Goal: Transaction & Acquisition: Purchase product/service

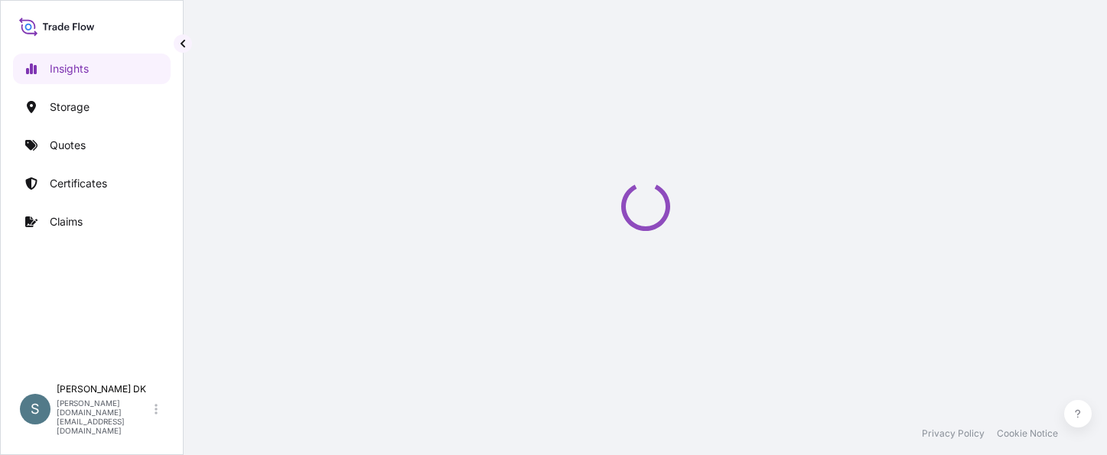
select select "2025"
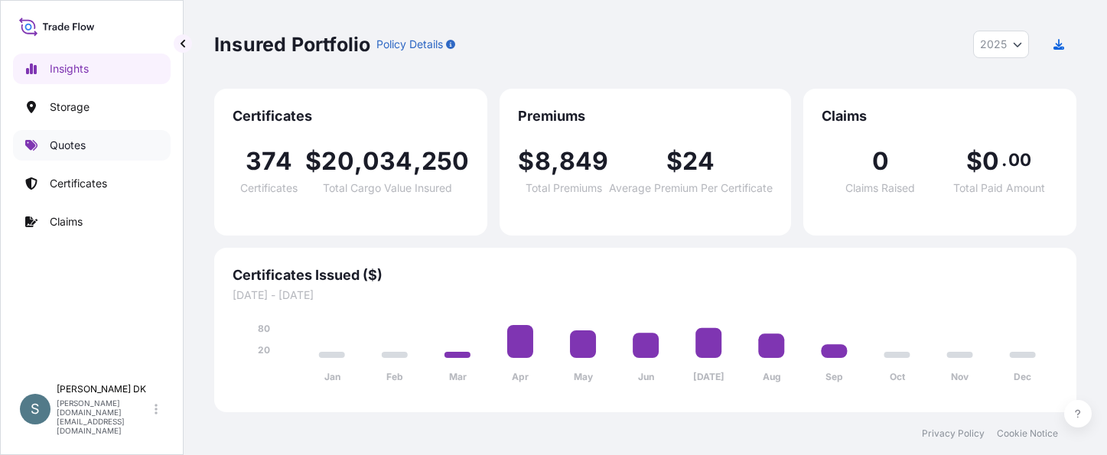
click at [83, 137] on link "Quotes" at bounding box center [92, 145] width 158 height 31
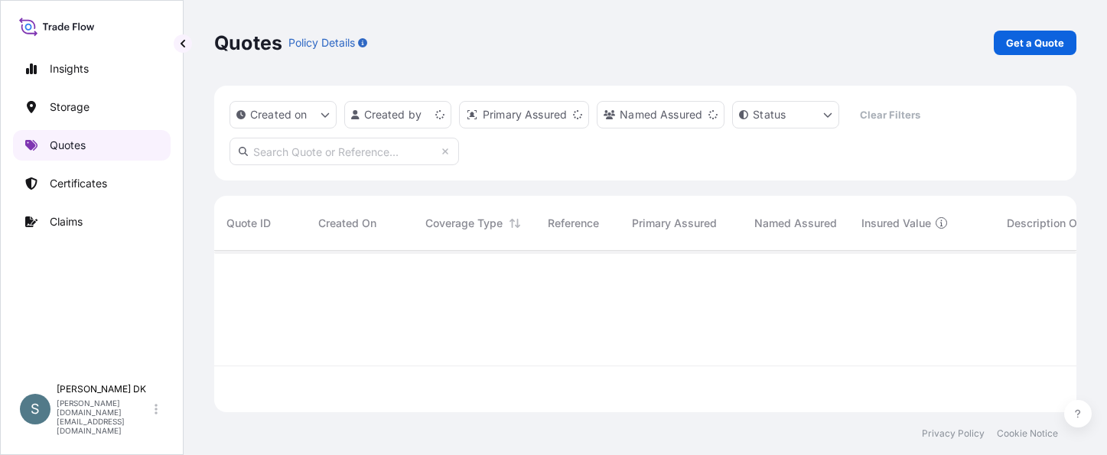
scroll to position [158, 850]
click at [1017, 41] on p "Get a Quote" at bounding box center [1035, 42] width 58 height 15
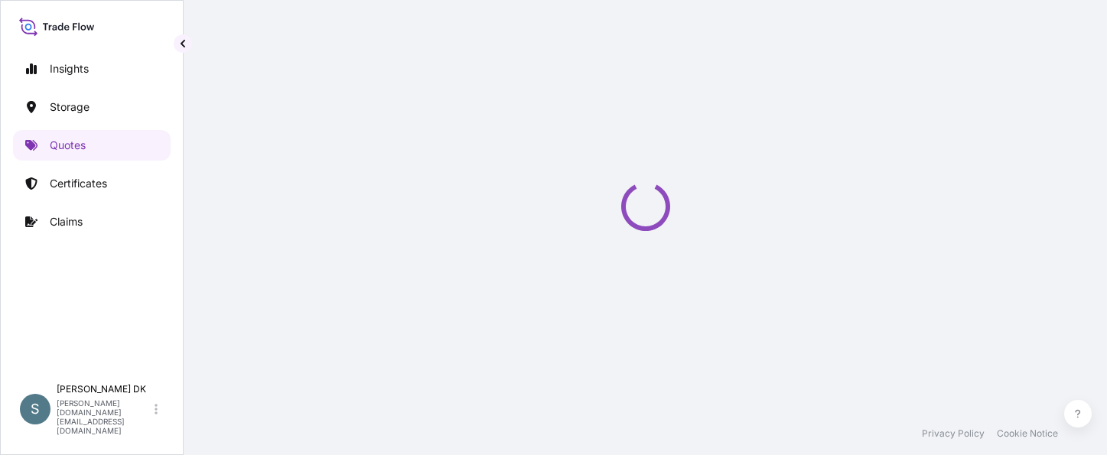
scroll to position [24, 0]
select select "Water"
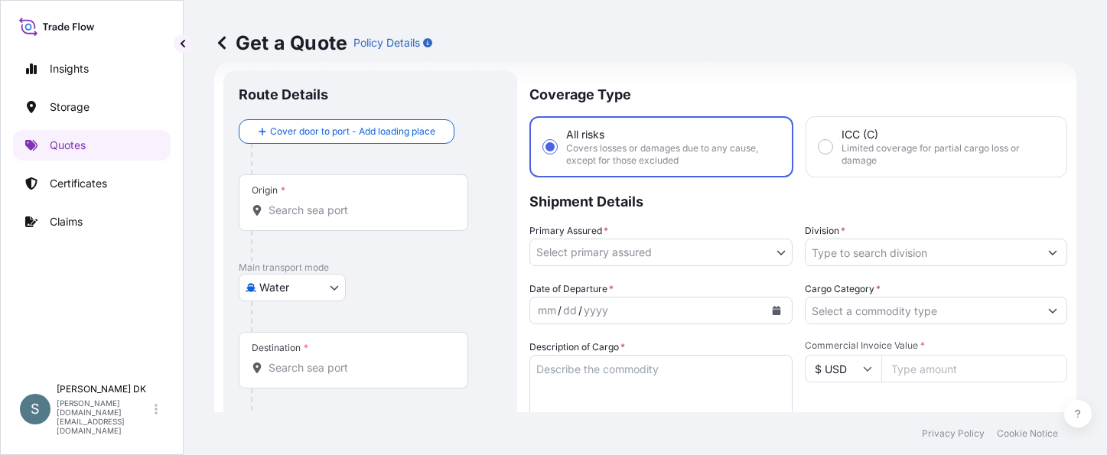
click at [337, 211] on input "Origin *" at bounding box center [358, 210] width 180 height 15
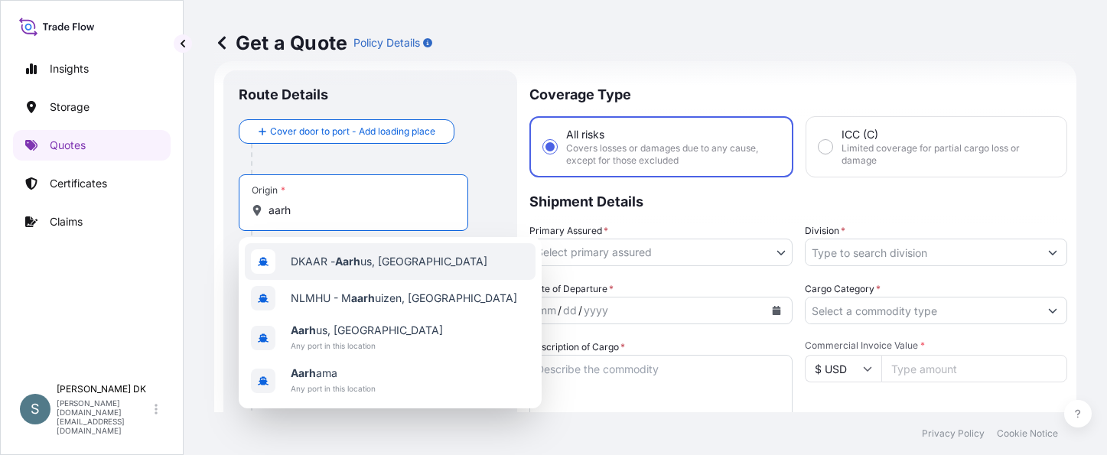
click at [333, 257] on span "DKAAR - Aarh us, [GEOGRAPHIC_DATA]" at bounding box center [389, 261] width 197 height 15
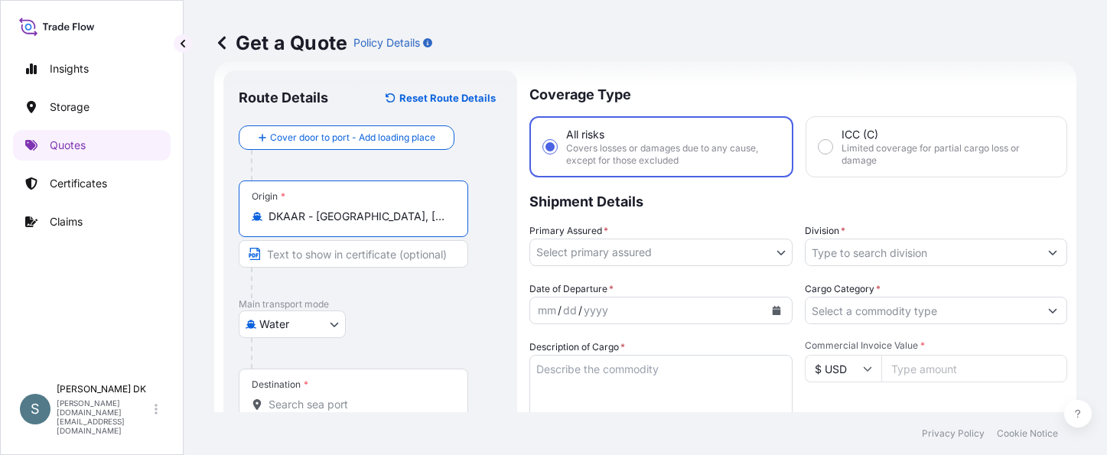
type input "DKAAR - [GEOGRAPHIC_DATA], [GEOGRAPHIC_DATA]"
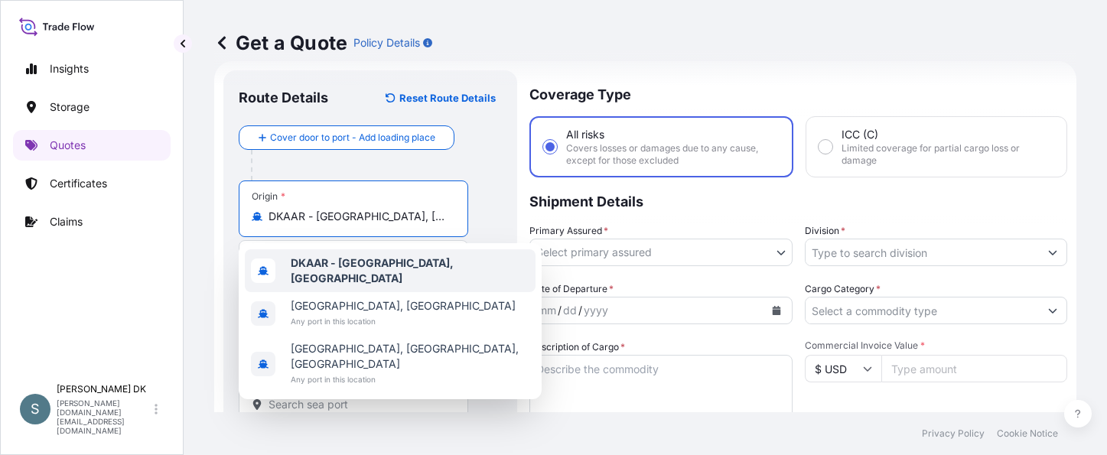
click at [291, 263] on b "DKAAR - [GEOGRAPHIC_DATA], [GEOGRAPHIC_DATA]" at bounding box center [372, 270] width 163 height 28
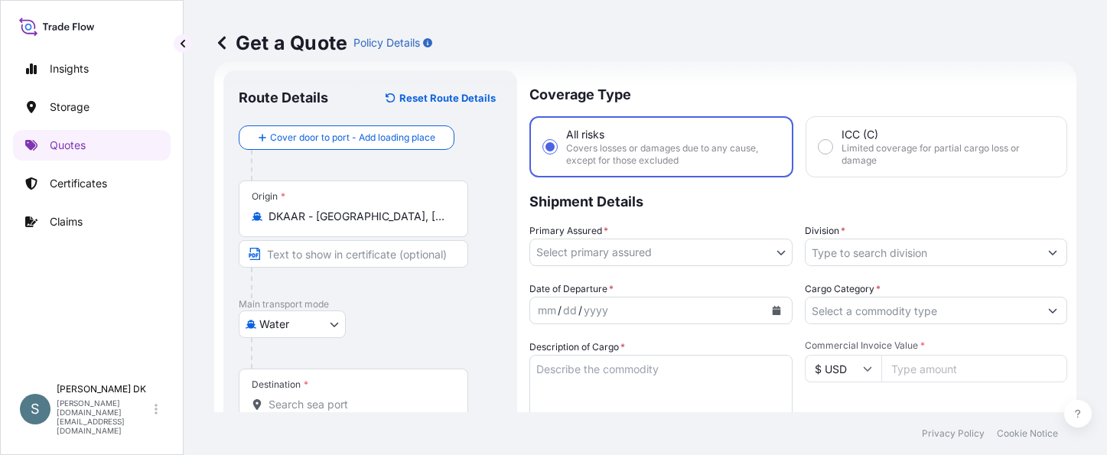
click at [291, 396] on div "Destination *" at bounding box center [353, 397] width 229 height 57
click at [291, 397] on input "Destination *" at bounding box center [358, 404] width 180 height 15
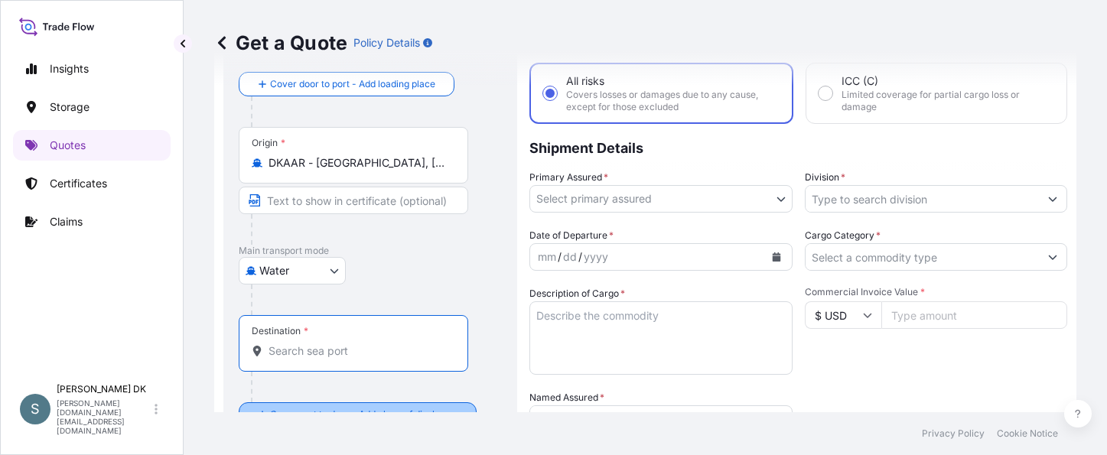
scroll to position [177, 0]
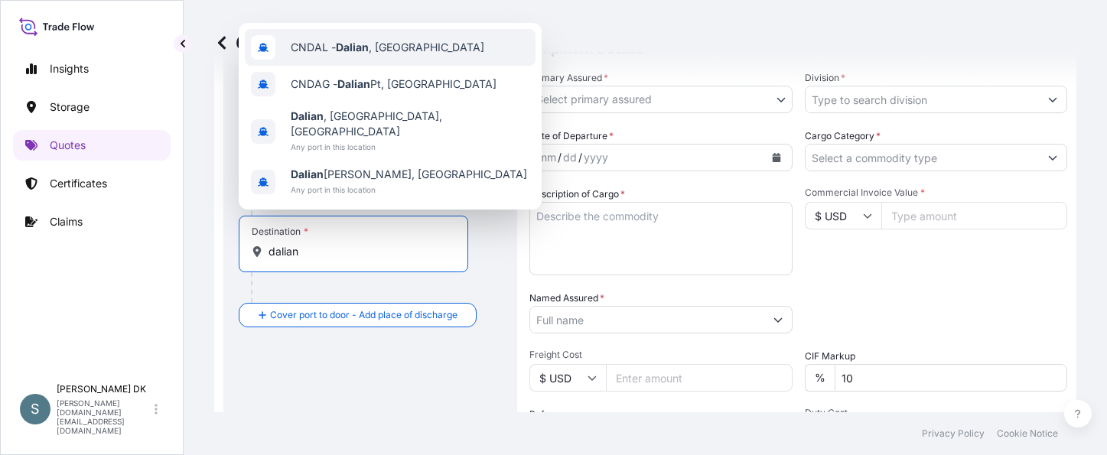
click at [386, 55] on span "CNDAL - [GEOGRAPHIC_DATA] , [GEOGRAPHIC_DATA]" at bounding box center [387, 47] width 193 height 15
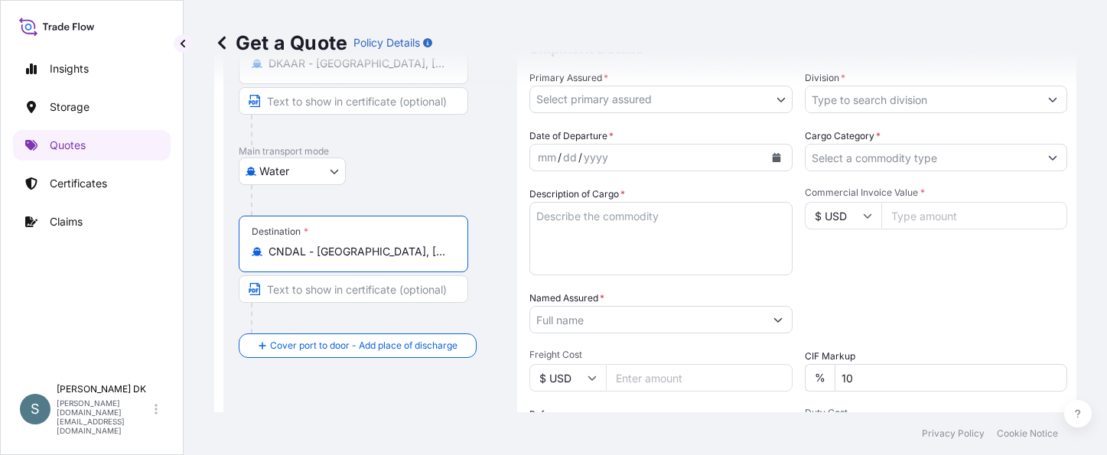
type input "CNDAL - [GEOGRAPHIC_DATA], [GEOGRAPHIC_DATA]"
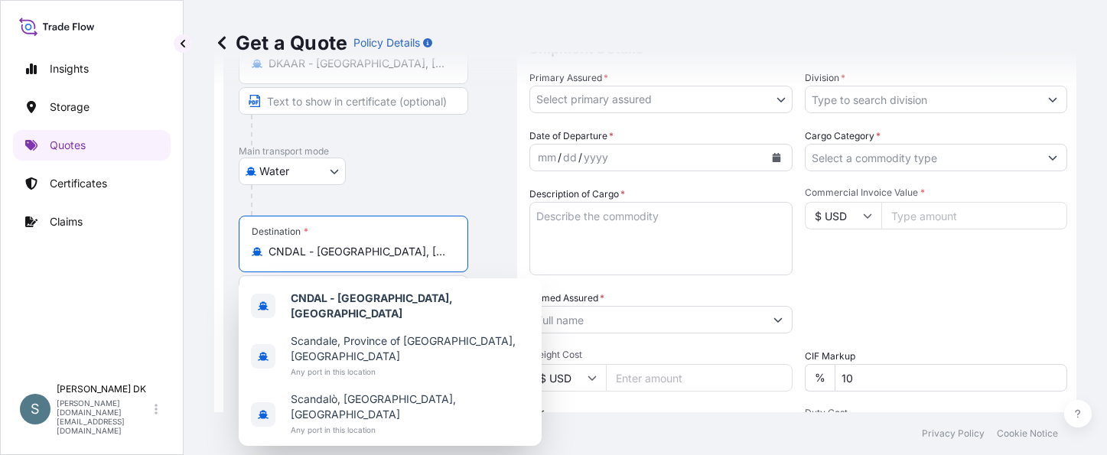
click at [835, 288] on div "Date of Departure * mm / dd / yyyy Cargo Category * Description of Cargo * Comm…" at bounding box center [798, 317] width 538 height 379
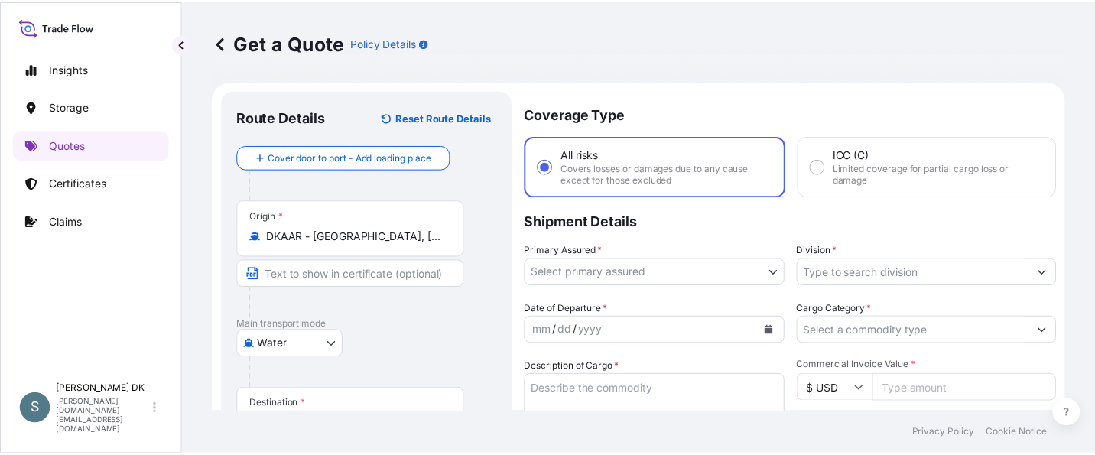
scroll to position [0, 0]
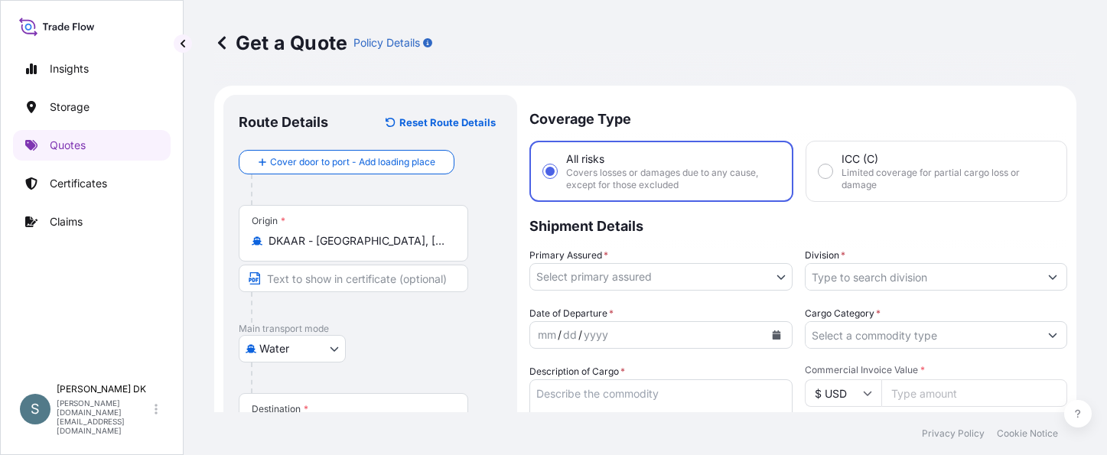
click at [672, 275] on body "Insights Storage Quotes Certificates Claims S [PERSON_NAME] DK [DOMAIN_NAME][EM…" at bounding box center [553, 227] width 1107 height 455
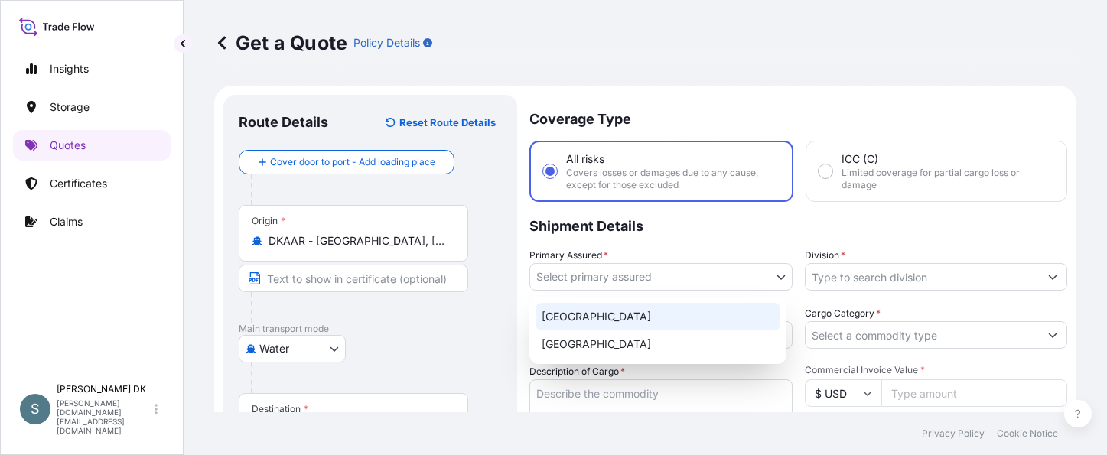
click at [615, 322] on div "[GEOGRAPHIC_DATA]" at bounding box center [657, 317] width 245 height 28
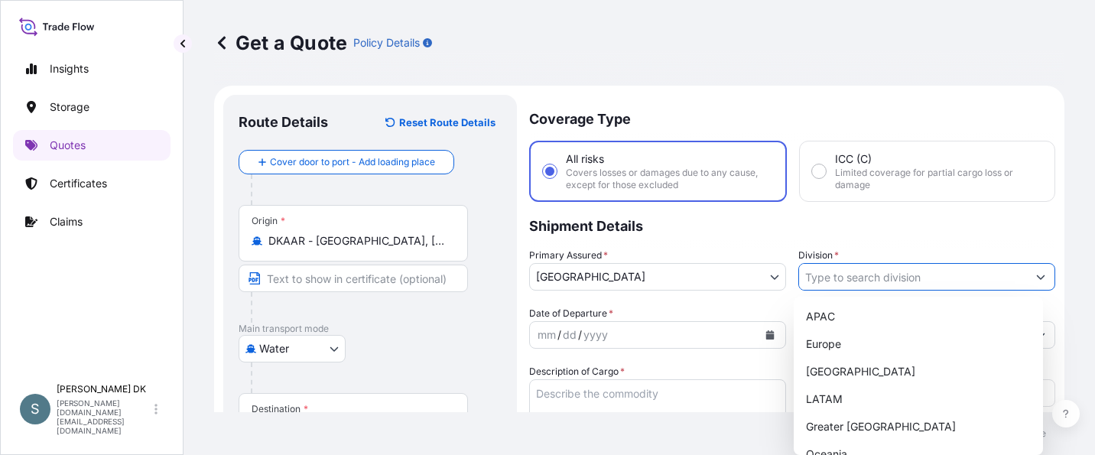
click at [855, 283] on input "Division *" at bounding box center [913, 277] width 228 height 28
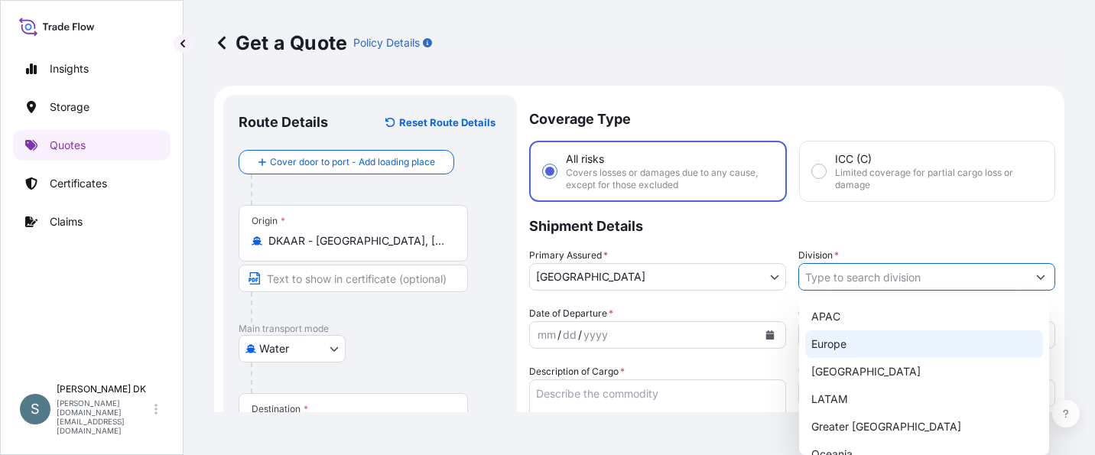
click at [847, 345] on div "Europe" at bounding box center [924, 344] width 238 height 28
type input "Europe"
click at [820, 343] on div "Europe" at bounding box center [924, 344] width 238 height 28
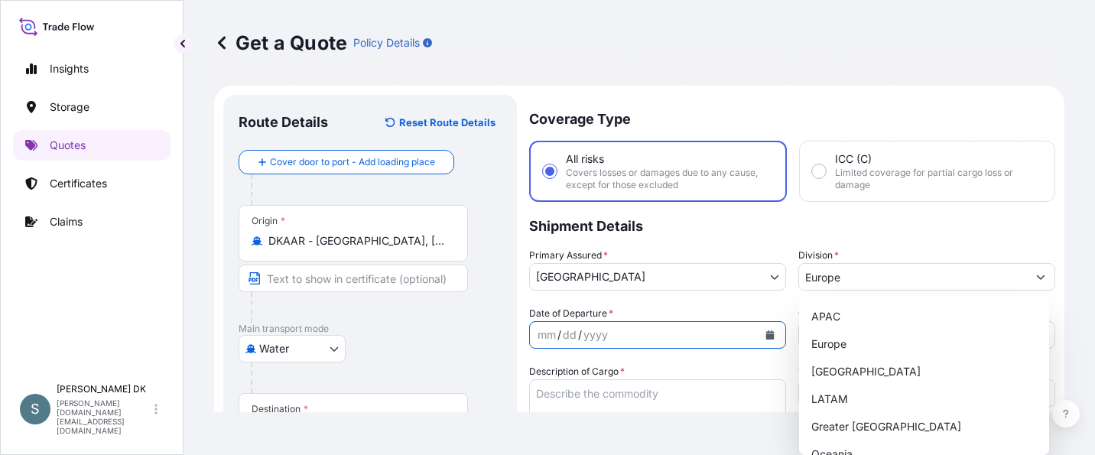
click at [767, 336] on icon "Calendar" at bounding box center [770, 334] width 8 height 9
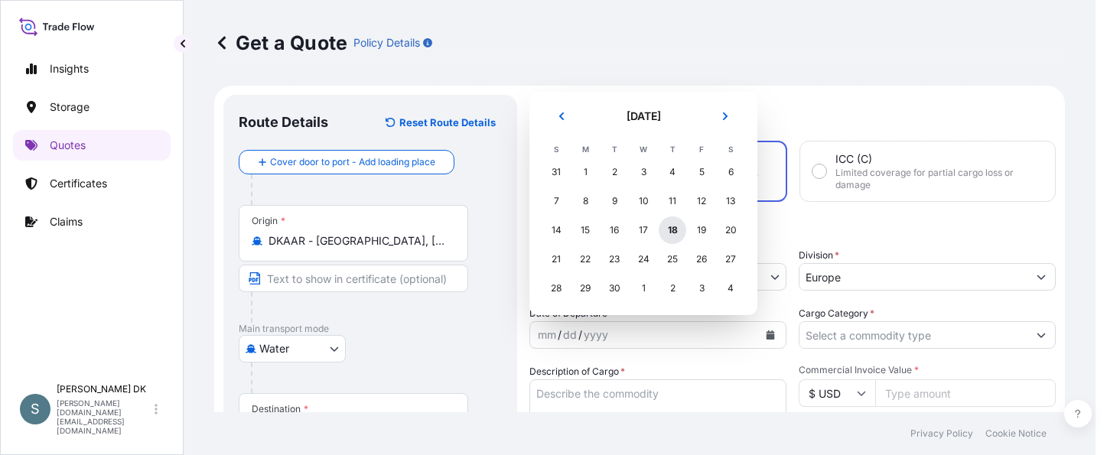
click at [674, 231] on div "18" at bounding box center [672, 230] width 28 height 28
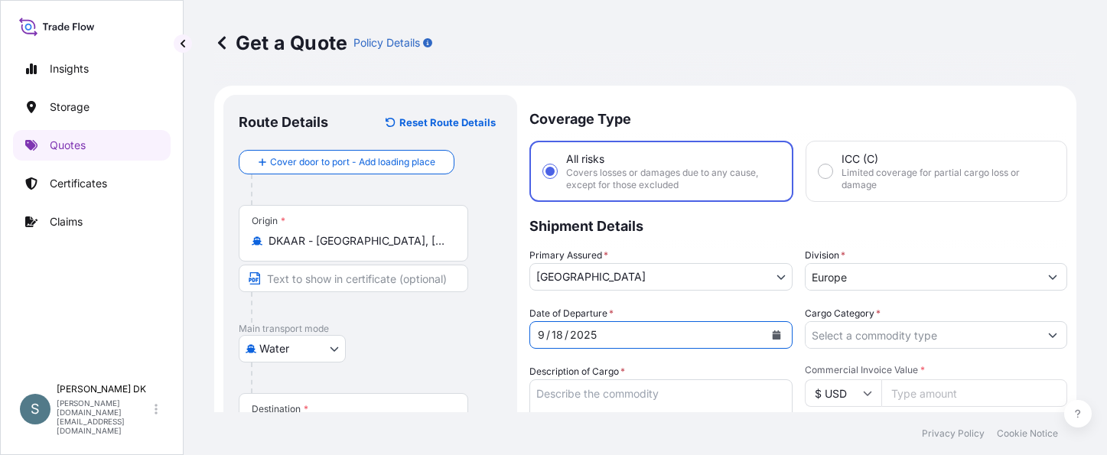
click at [854, 227] on p "Shipment Details" at bounding box center [798, 225] width 538 height 46
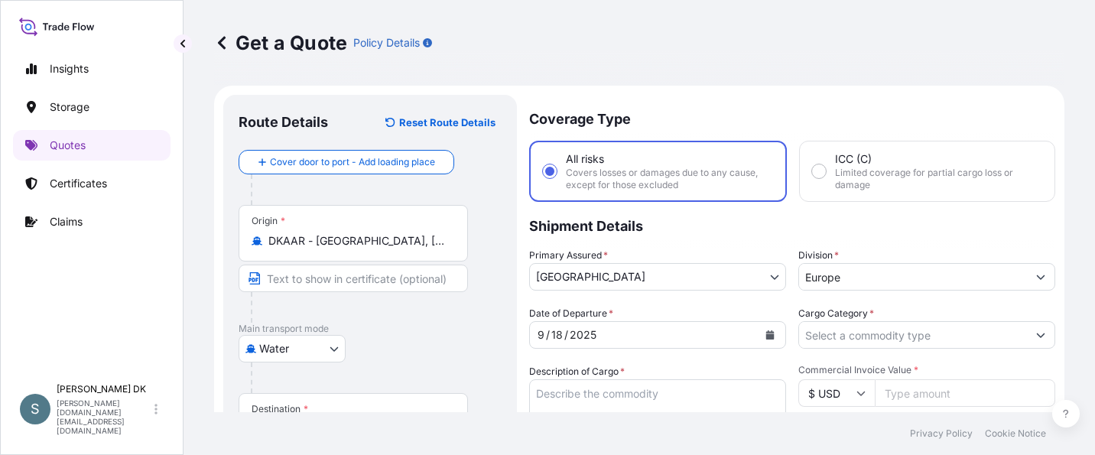
click at [831, 325] on input "Cargo Category *" at bounding box center [913, 335] width 228 height 28
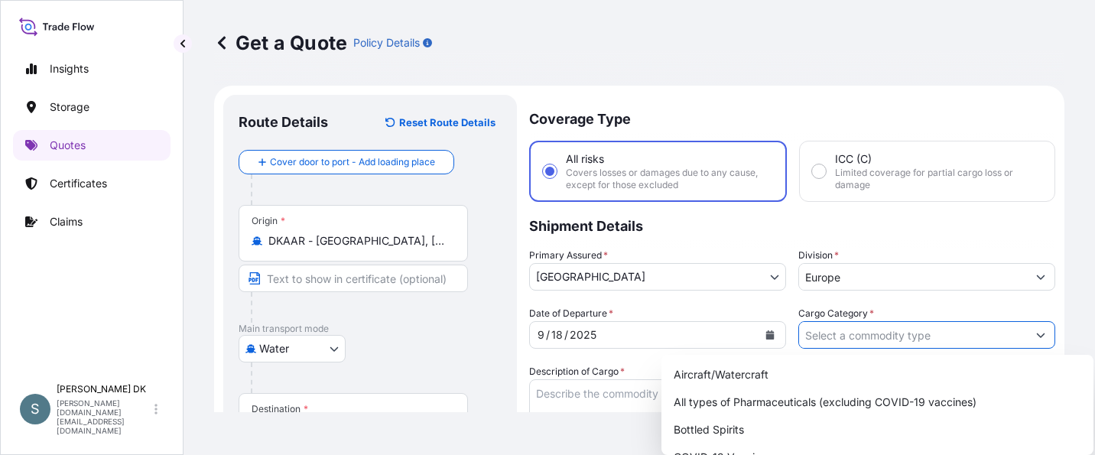
scroll to position [76, 0]
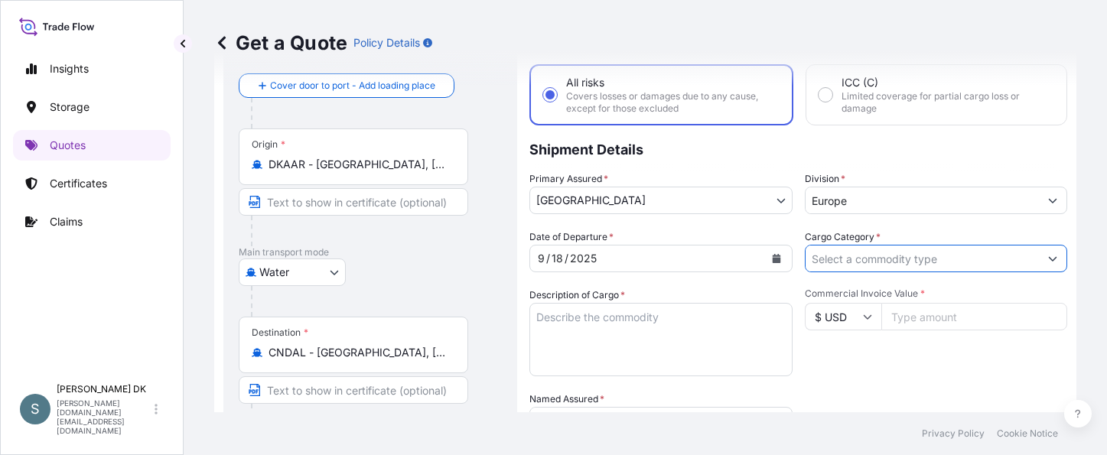
click at [850, 265] on input "Cargo Category *" at bounding box center [922, 259] width 234 height 28
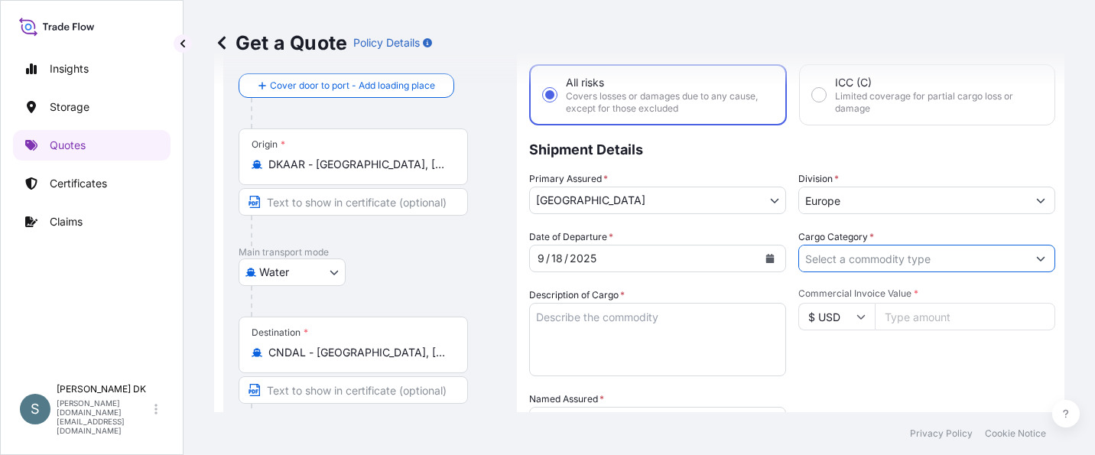
click at [1042, 261] on button "Show suggestions" at bounding box center [1041, 259] width 28 height 28
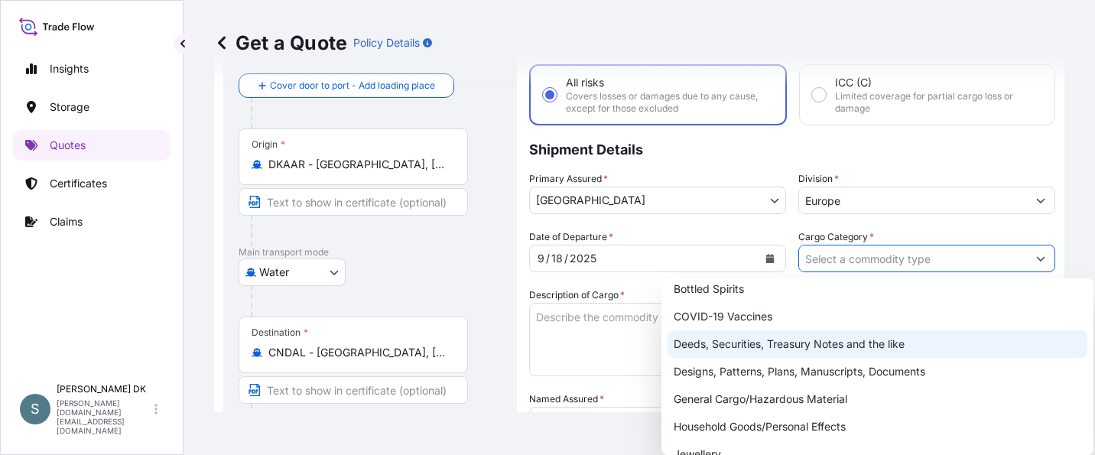
scroll to position [153, 0]
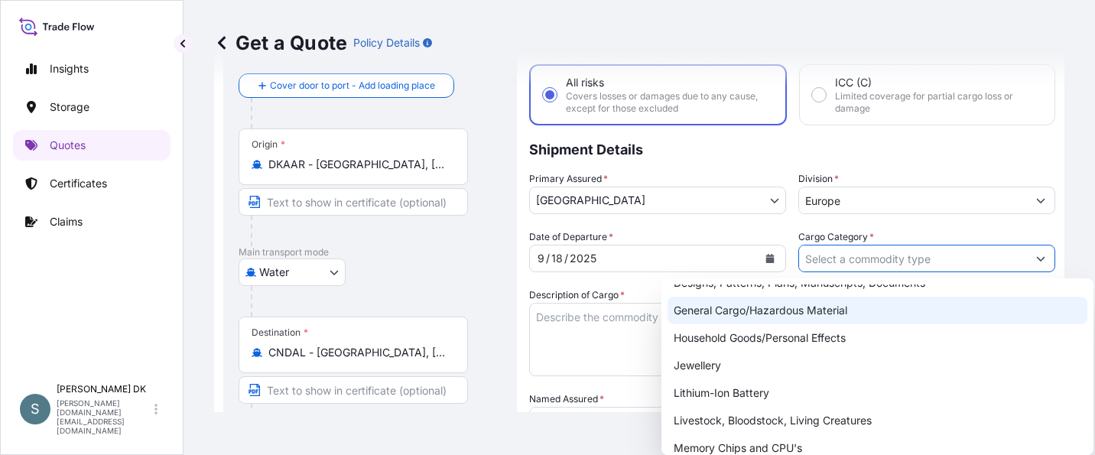
click at [766, 317] on div "General Cargo/Hazardous Material" at bounding box center [878, 311] width 420 height 28
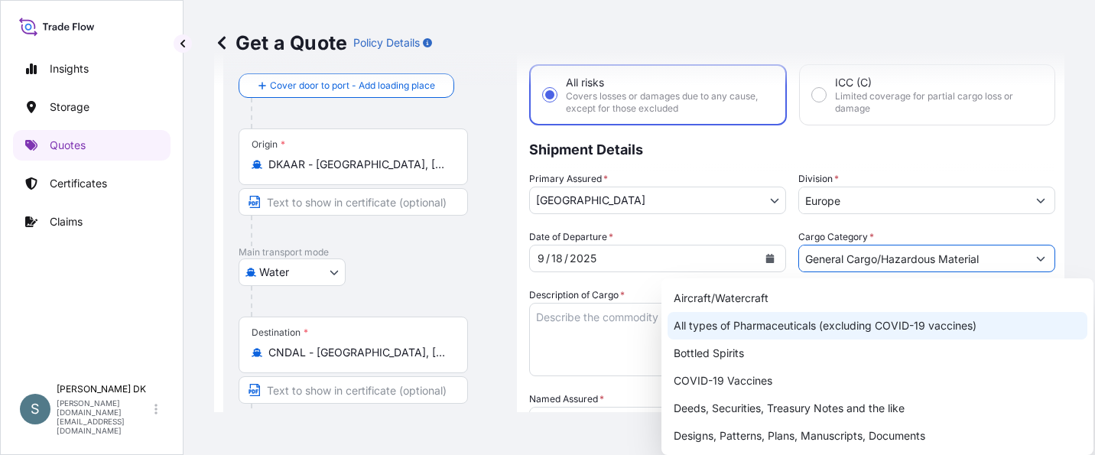
click at [692, 312] on div "All types of Pharmaceuticals (excluding COVID-19 vaccines)" at bounding box center [878, 326] width 420 height 28
type input "All types of Pharmaceuticals (excluding COVID-19 vaccines)"
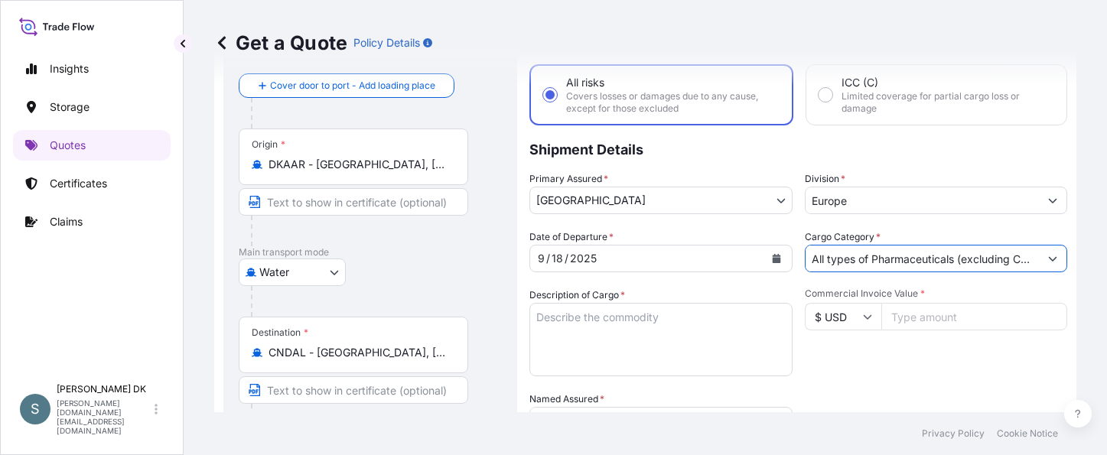
click at [691, 324] on textarea "Description of Cargo *" at bounding box center [660, 339] width 263 height 73
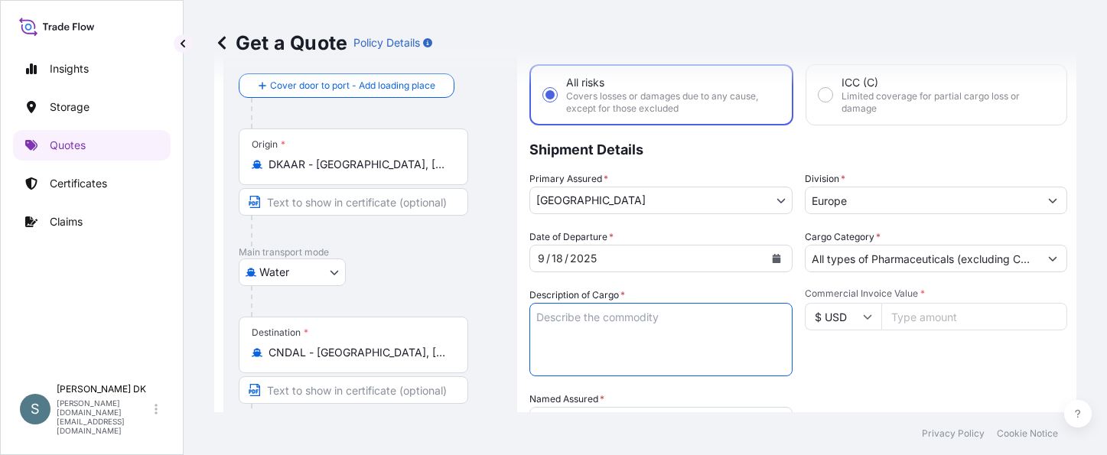
paste textarea "SANAL P+ CHINA, [MEDICAL_DATA], PHARMACEUTICAL QU"
type textarea "SANAL P+ CHINA, [MEDICAL_DATA], PHARMACEUTICAL QU"
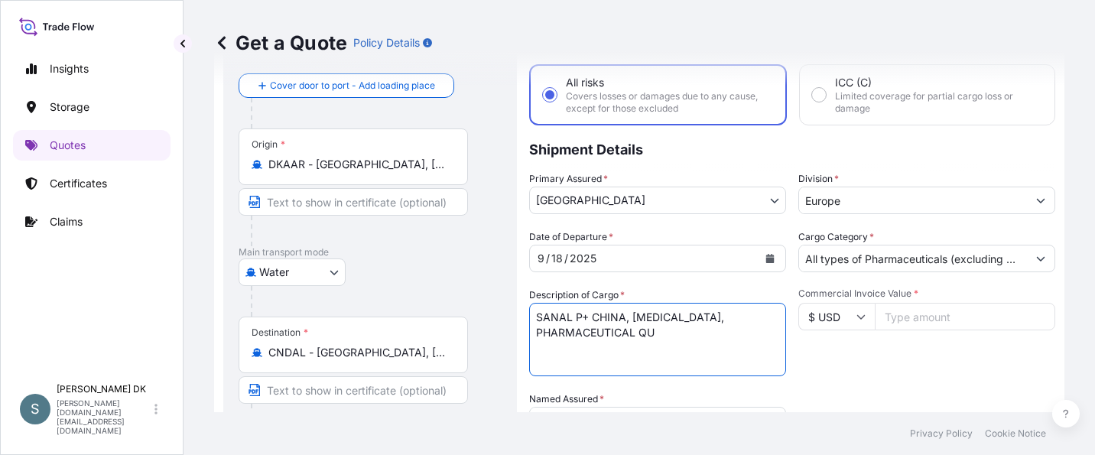
drag, startPoint x: 906, startPoint y: 268, endPoint x: 919, endPoint y: 268, distance: 13.0
click at [910, 268] on input "All types of Pharmaceuticals (excluding COVID-19 vaccines)" at bounding box center [913, 259] width 228 height 28
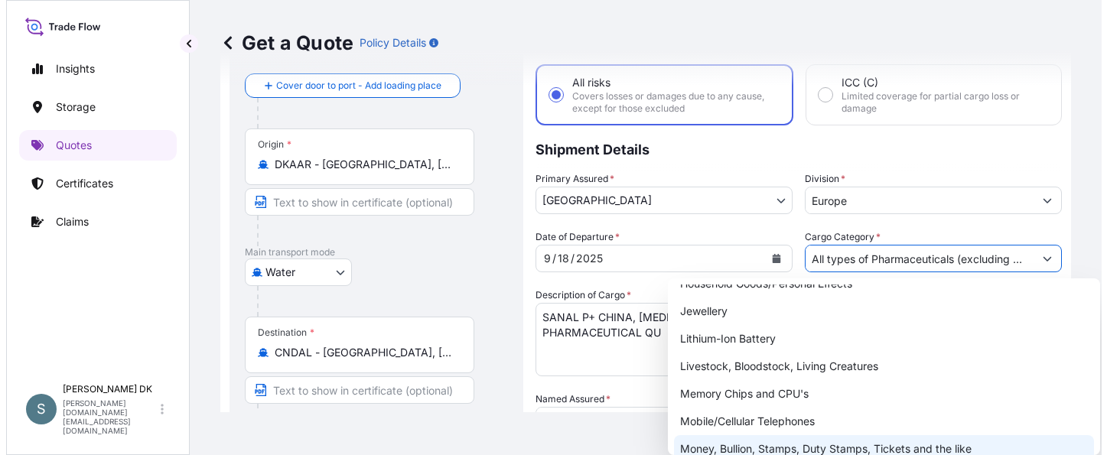
scroll to position [119, 0]
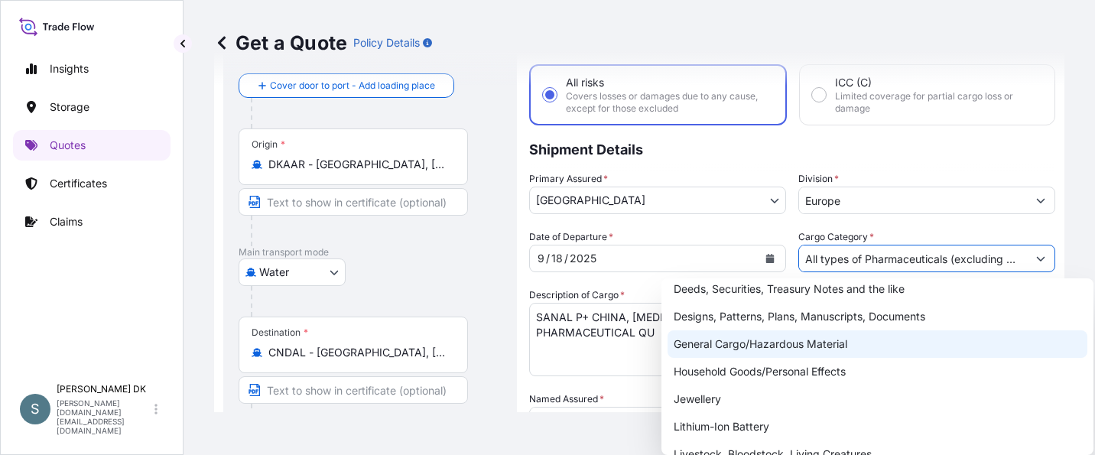
click at [779, 348] on div "General Cargo/Hazardous Material" at bounding box center [878, 344] width 420 height 28
type input "General Cargo/Hazardous Material"
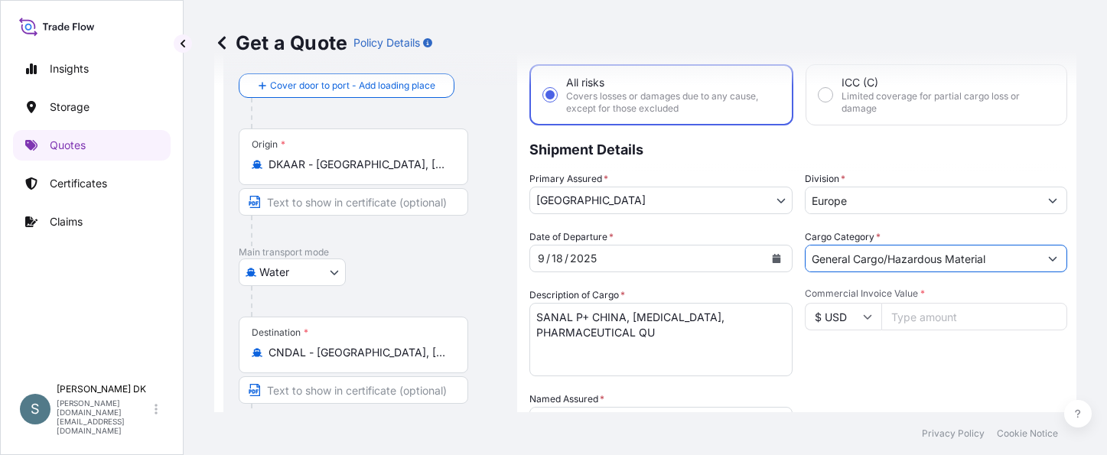
click at [808, 389] on div "Date of Departure * [DATE] Cargo Category * General Cargo/Hazardous Material De…" at bounding box center [798, 418] width 538 height 379
click at [724, 340] on textarea "SANAL P+ CHINA, [MEDICAL_DATA], PHARMACEUTICAL QU" at bounding box center [660, 339] width 263 height 73
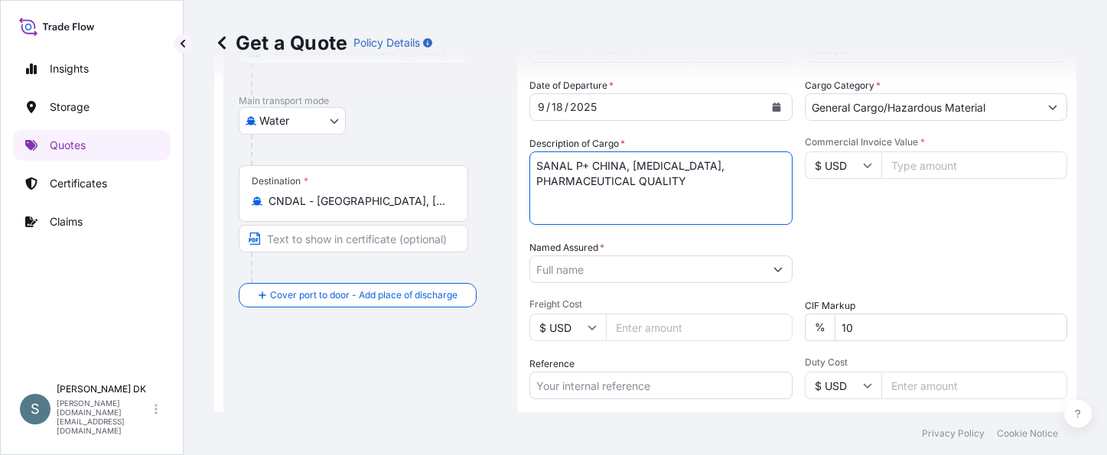
scroll to position [229, 0]
type textarea "SANAL P+ CHINA, [MEDICAL_DATA], PHARMACEUTICAL QUALITY"
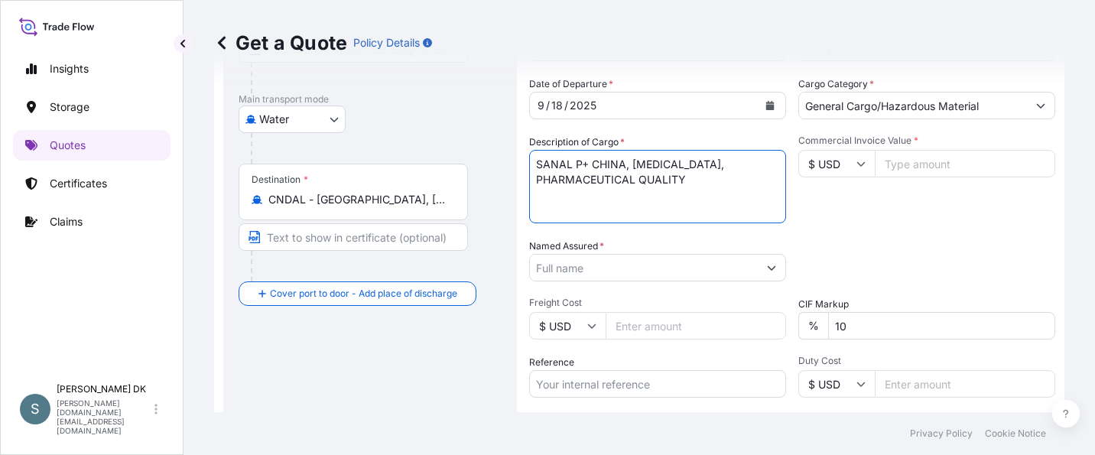
click at [612, 264] on input "Named Assured *" at bounding box center [644, 268] width 228 height 28
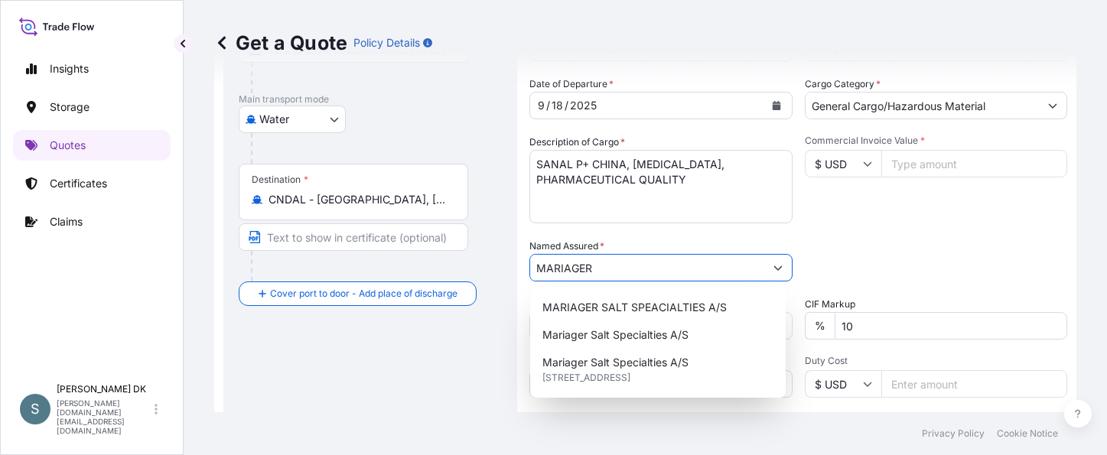
drag, startPoint x: 608, startPoint y: 265, endPoint x: 515, endPoint y: 265, distance: 93.3
click at [515, 265] on form "Route Details Reset Route Details Cover door to port - Add loading place Place …" at bounding box center [645, 217] width 862 height 723
paste input "SALT SPECIALTIES A/S"
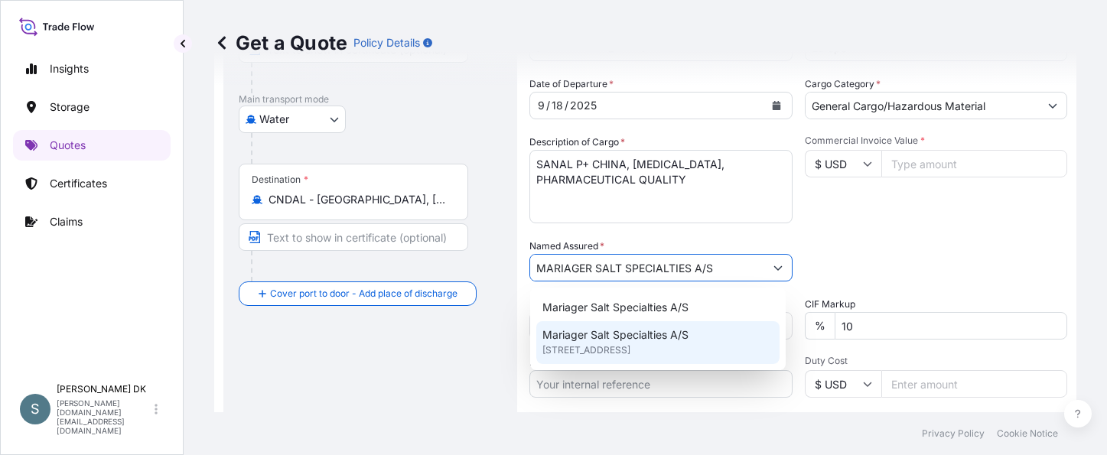
click at [631, 333] on span "Mariager Salt Specialties A/S" at bounding box center [615, 334] width 146 height 15
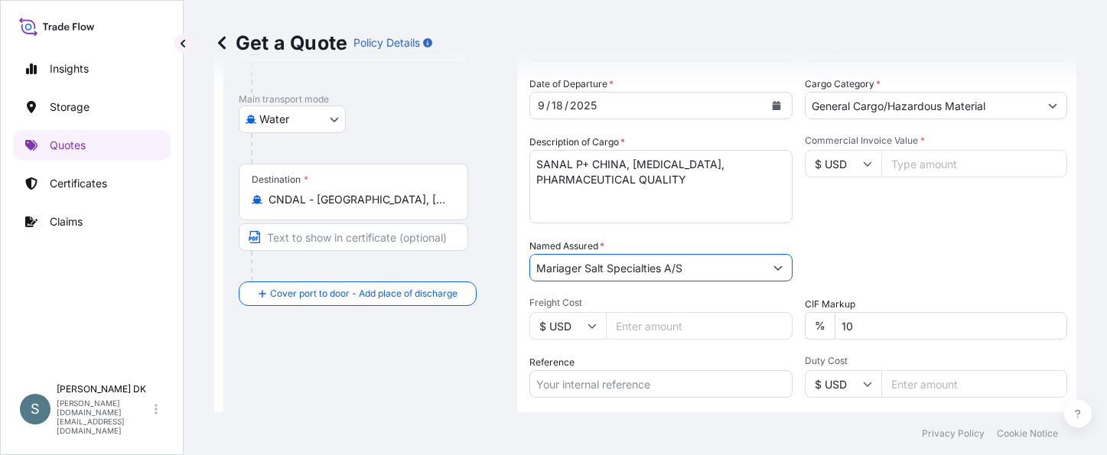
type input "Mariager Salt Specialties A/S"
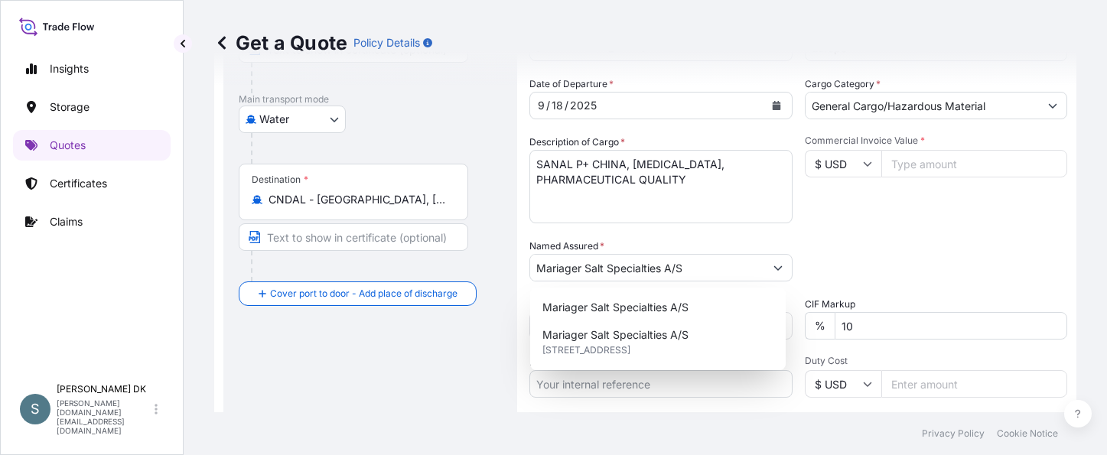
click at [855, 248] on div "Packing Category Type to search a container mode Please select a primary mode o…" at bounding box center [936, 260] width 263 height 43
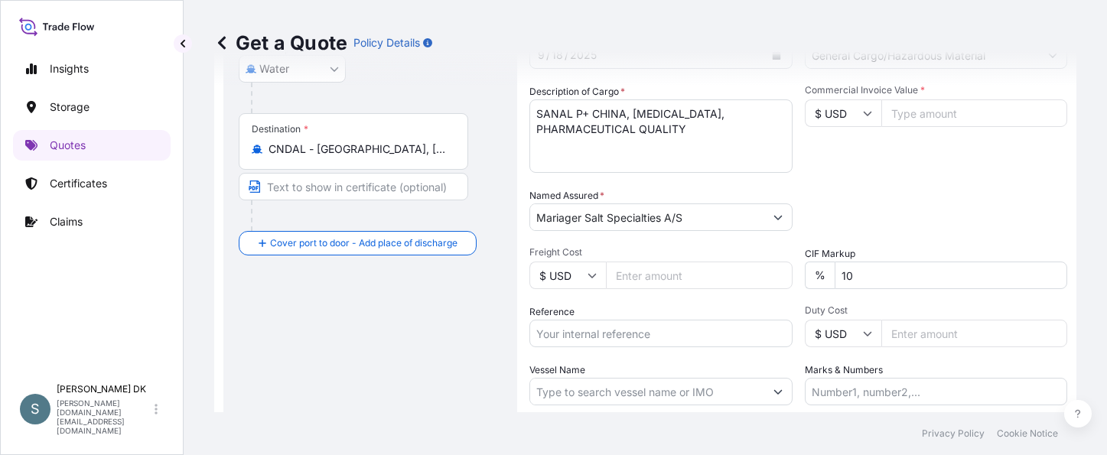
scroll to position [306, 0]
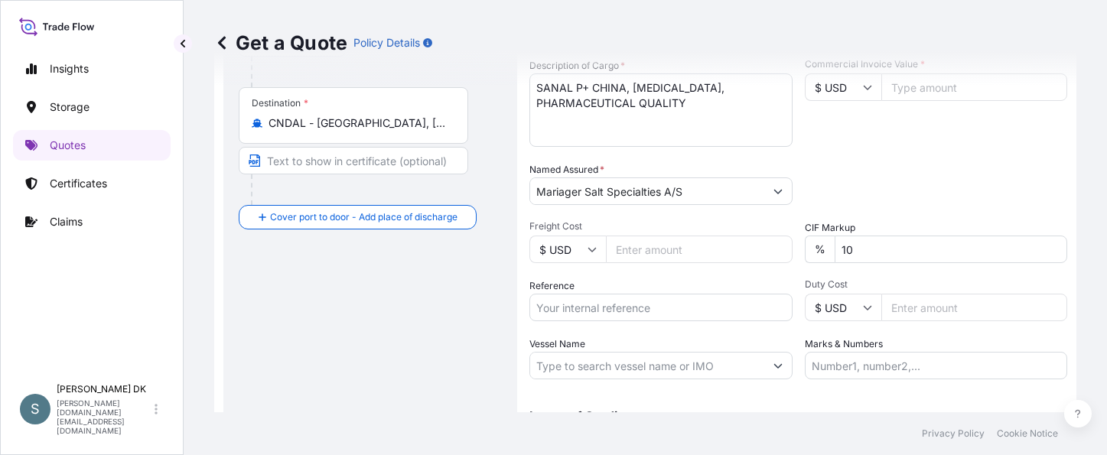
click at [649, 304] on input "Reference" at bounding box center [660, 308] width 263 height 28
paste input "DK1001020775"
paste input "2610487"
type input "DK1001020775 - 2610487"
click at [628, 349] on div "Vessel Name" at bounding box center [660, 358] width 263 height 43
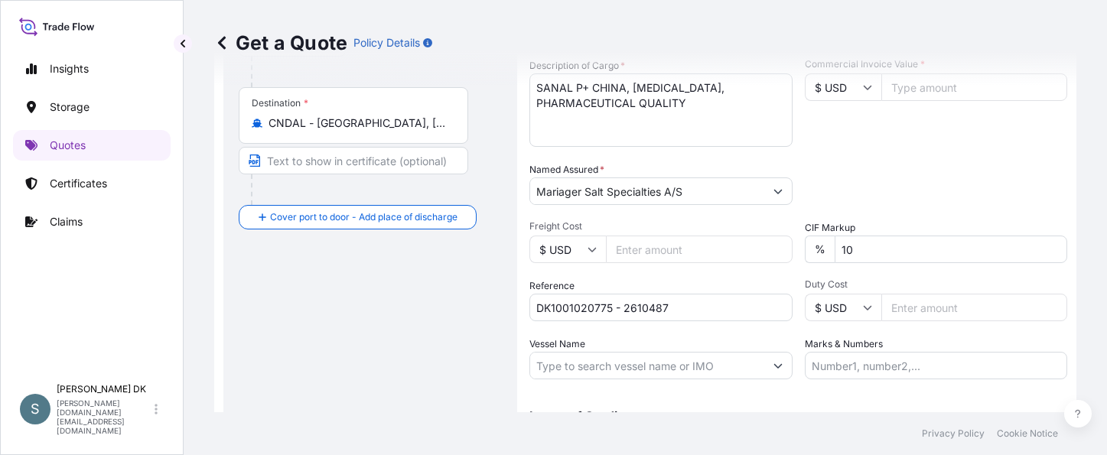
click at [619, 362] on input "Vessel Name" at bounding box center [647, 366] width 234 height 28
paste input "MSC ADYA"
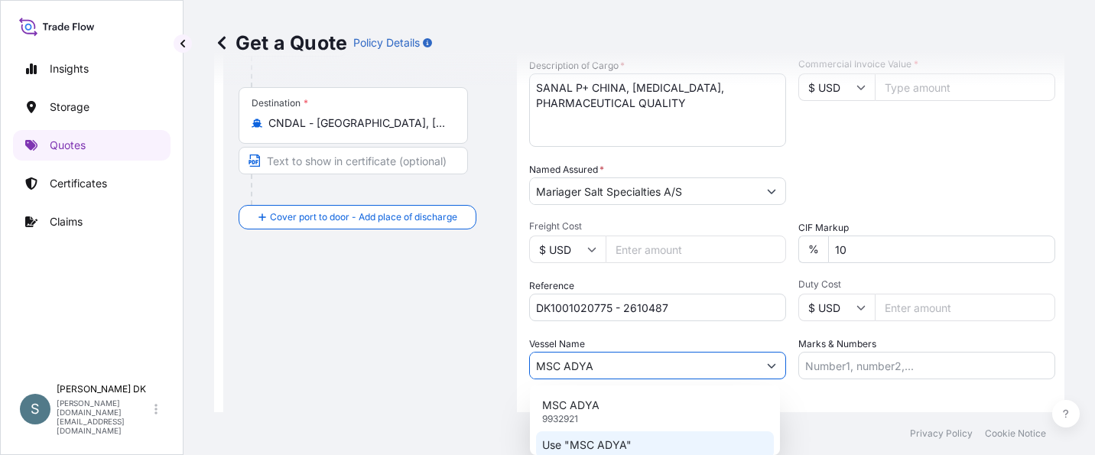
click at [637, 435] on div "Use "MSC ADYA"" at bounding box center [655, 445] width 238 height 28
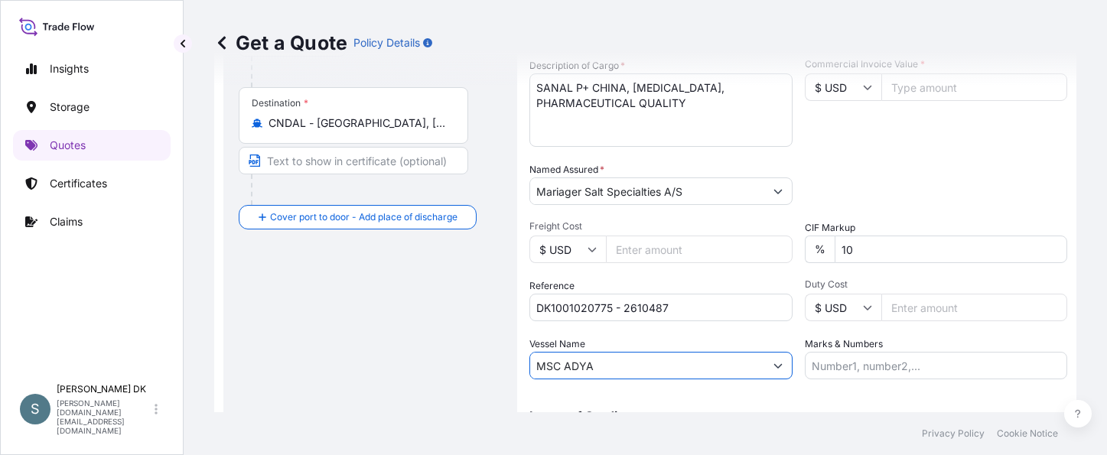
type input "MSC ADYA"
click at [818, 391] on div "Coverage Type All risks Covers losses or damages due to any cause, except for t…" at bounding box center [798, 141] width 538 height 704
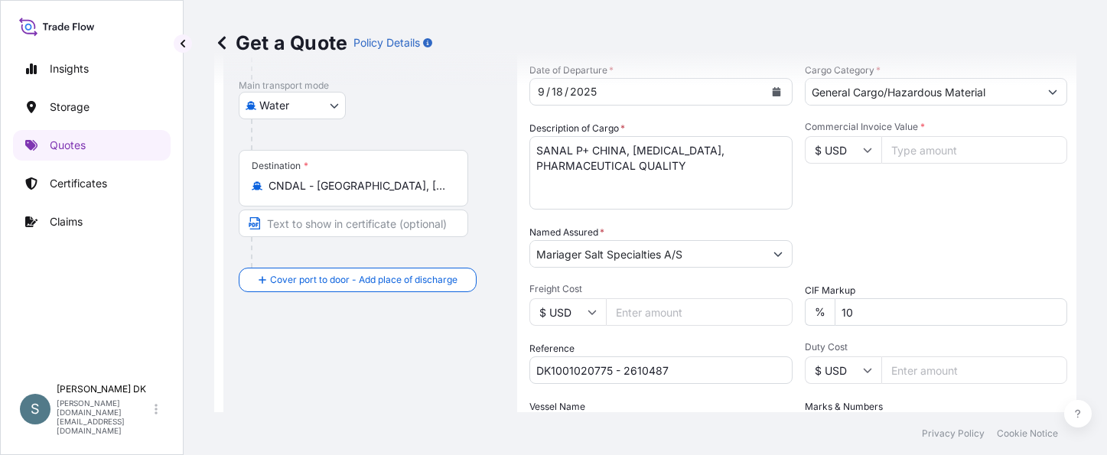
click at [863, 147] on icon at bounding box center [867, 149] width 9 height 9
click at [845, 196] on div "€ EUR" at bounding box center [837, 191] width 64 height 29
type input "€ EUR"
click at [927, 154] on input "Commercial Invoice Value *" at bounding box center [974, 150] width 187 height 28
type input "21315.00"
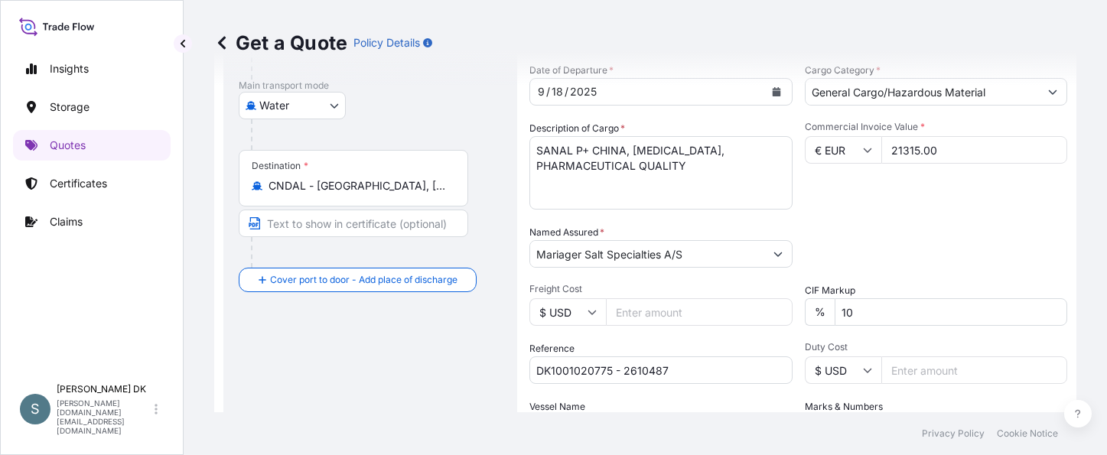
click at [935, 181] on div "Commercial Invoice Value * € EUR 21315.00" at bounding box center [936, 165] width 263 height 89
click at [853, 202] on div "Commercial Invoice Value * € EUR 21315.00" at bounding box center [936, 165] width 263 height 89
click at [586, 309] on input "$ USD" at bounding box center [567, 312] width 76 height 28
click at [580, 341] on div "€ EUR" at bounding box center [567, 354] width 64 height 29
type input "€ EUR"
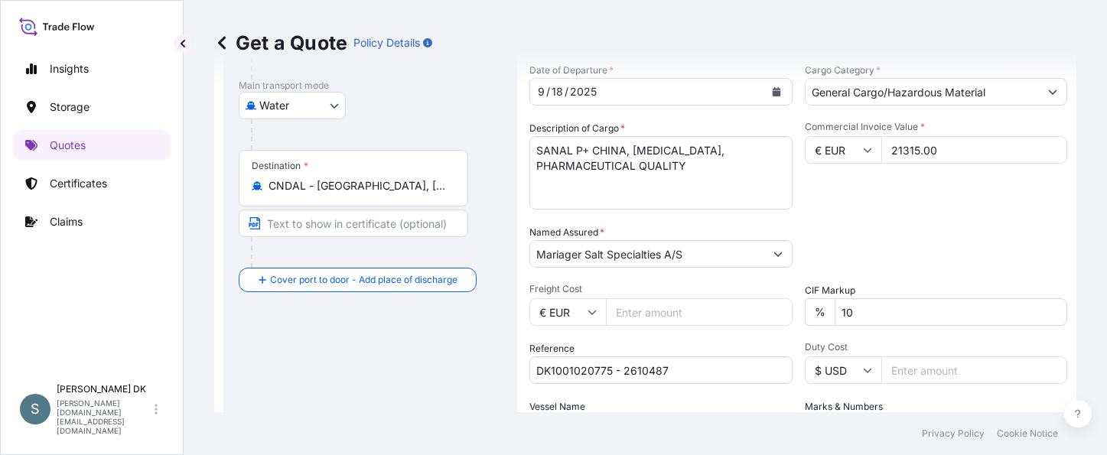
click at [662, 311] on input "Freight Cost" at bounding box center [699, 312] width 187 height 28
paste input "2505.50"
type input "2505.50"
click at [847, 250] on div "Packing Category Type to search a container mode Please select a primary mode o…" at bounding box center [936, 246] width 263 height 43
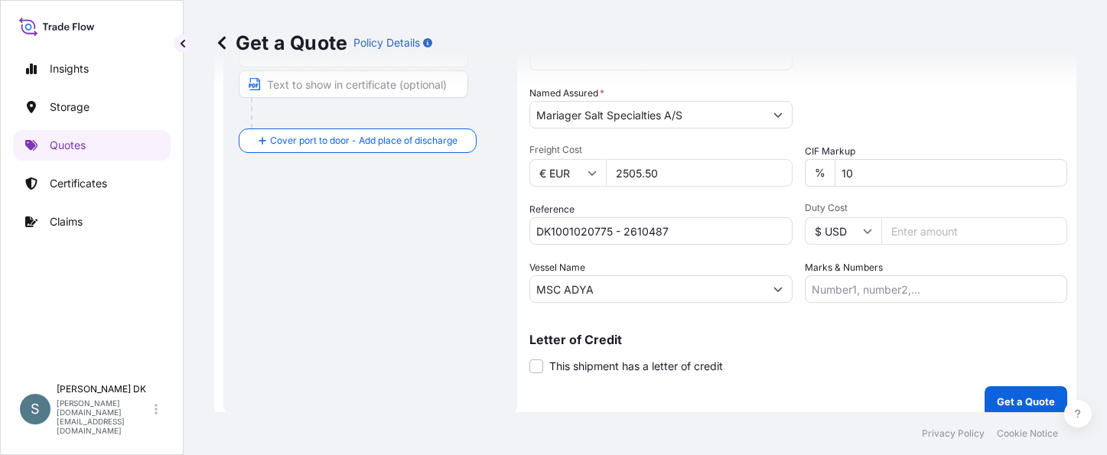
scroll to position [396, 0]
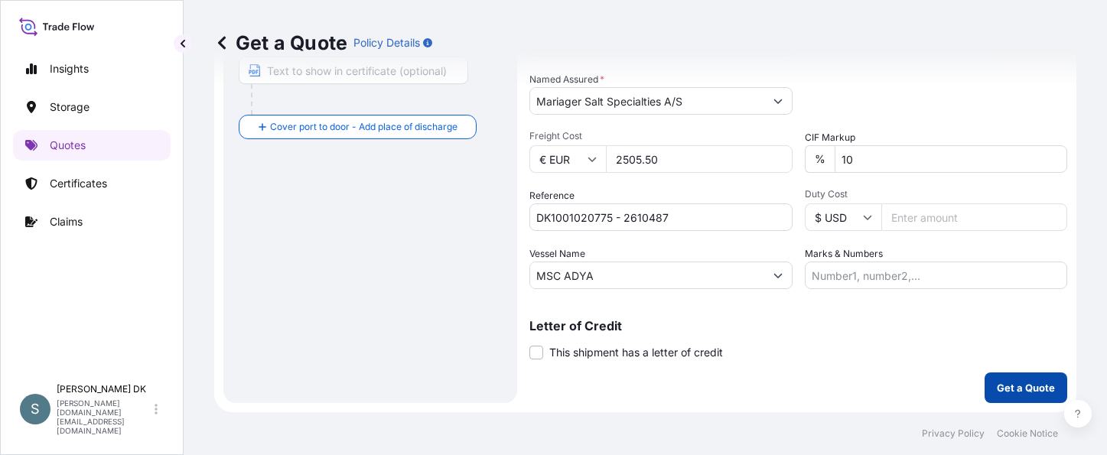
click at [994, 395] on button "Get a Quote" at bounding box center [1025, 387] width 83 height 31
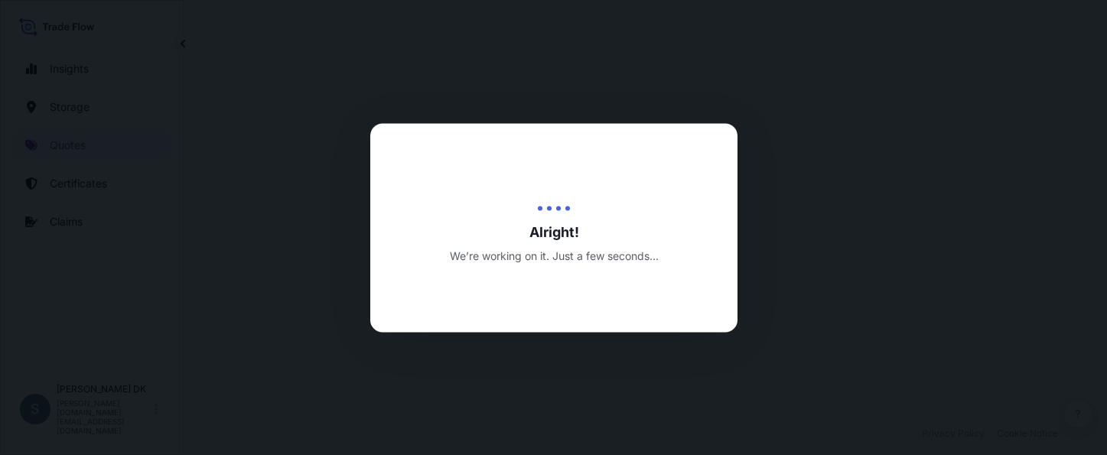
select select "Water"
select select "31589"
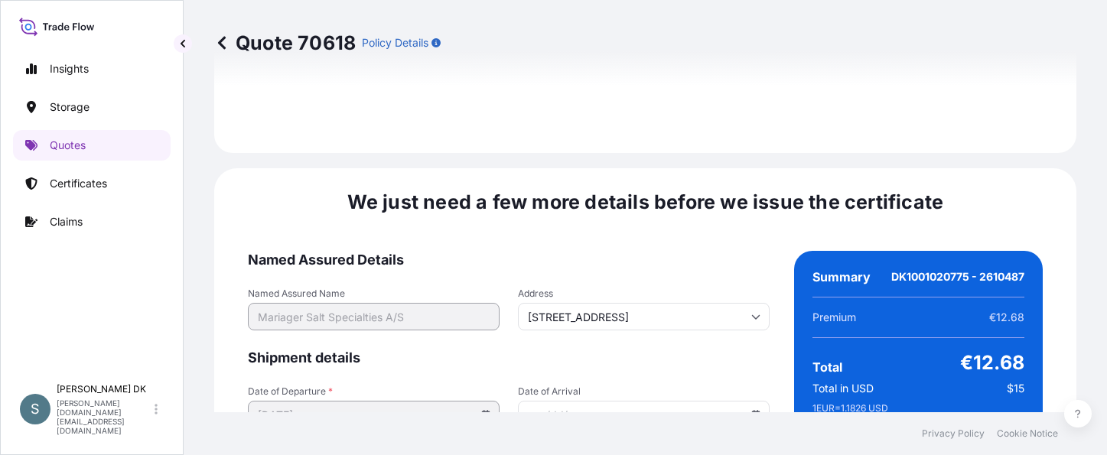
scroll to position [2425, 0]
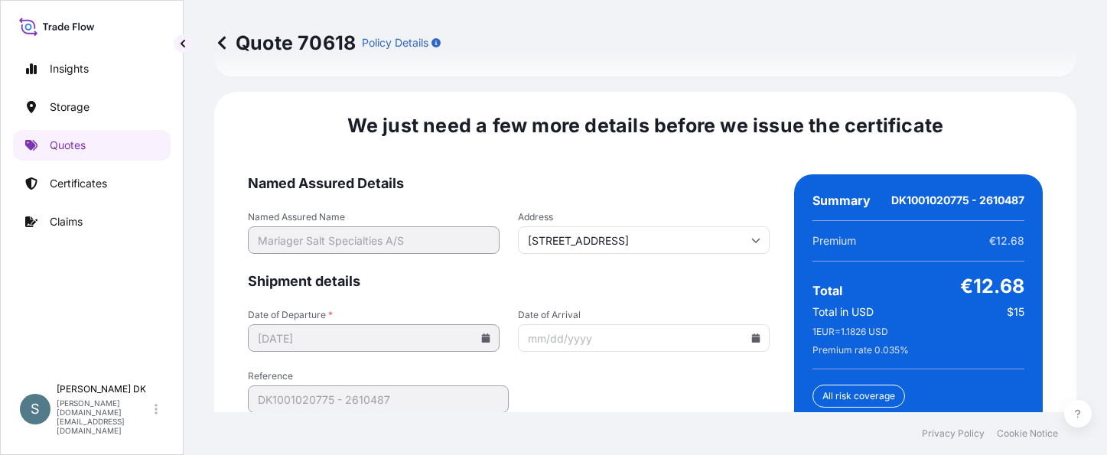
click at [752, 333] on icon at bounding box center [756, 337] width 8 height 9
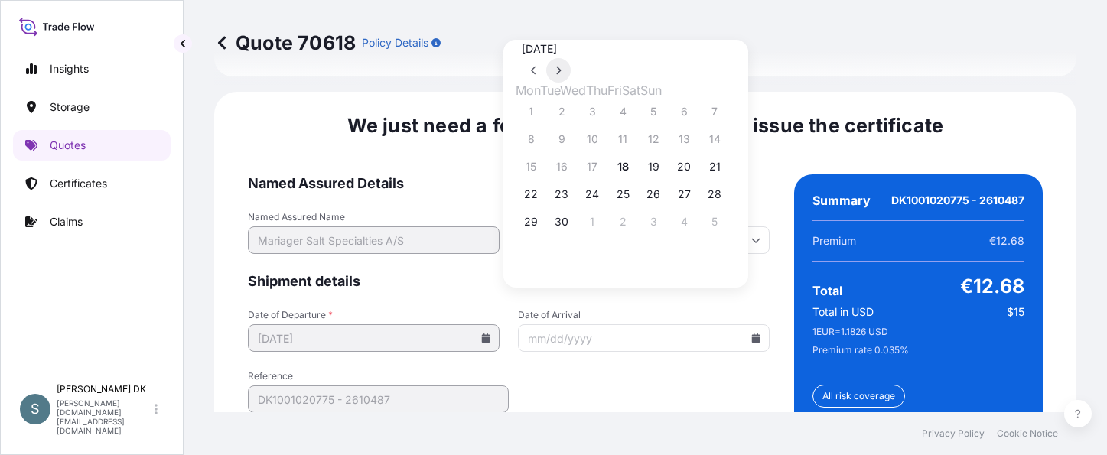
click at [561, 66] on icon at bounding box center [558, 70] width 6 height 9
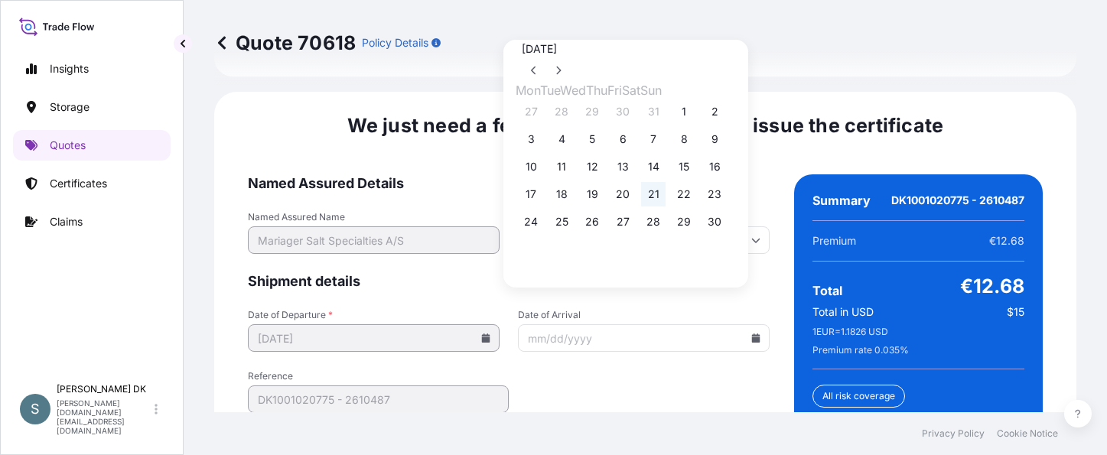
click at [665, 200] on button "21" at bounding box center [653, 194] width 24 height 24
type input "[DATE]"
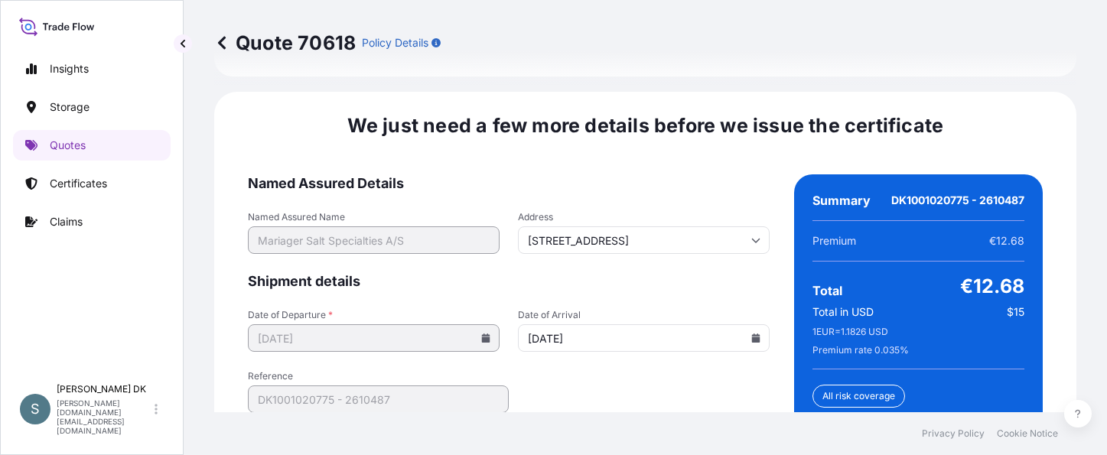
click at [660, 357] on form "Named Assured Details Named Assured Name Mariager Salt Specialties A/S Address …" at bounding box center [509, 374] width 522 height 400
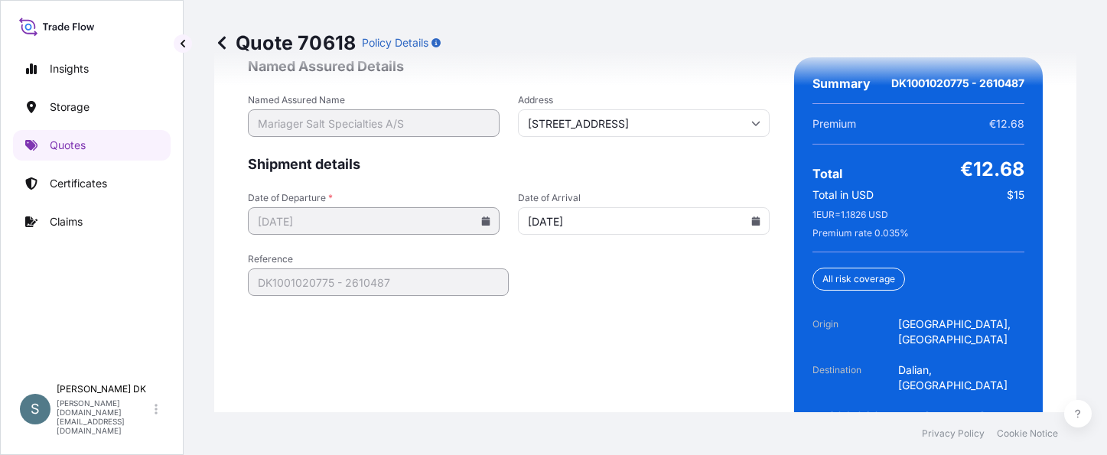
scroll to position [2548, 0]
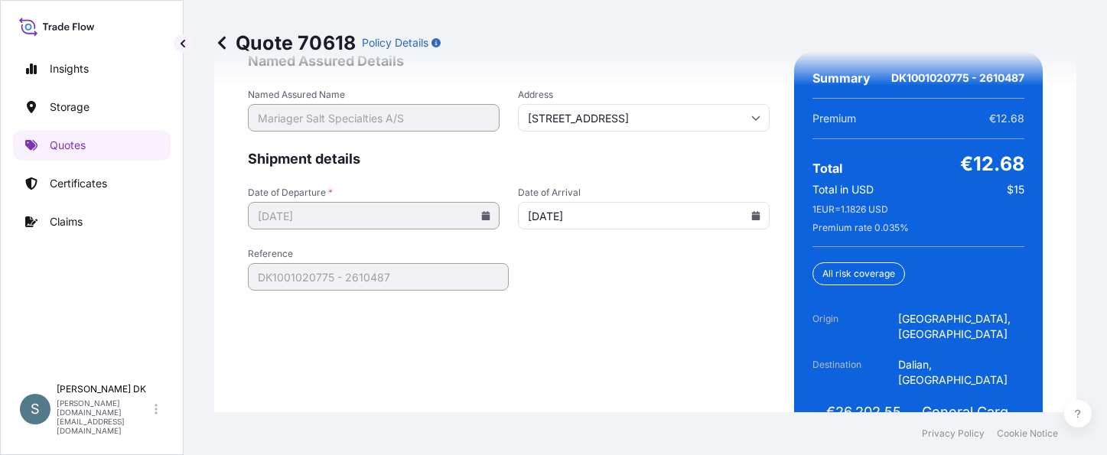
click at [452, 326] on form "Named Assured Details Named Assured Name Mariager Salt Specialties A/S Address …" at bounding box center [509, 252] width 522 height 400
drag, startPoint x: 829, startPoint y: 346, endPoint x: 894, endPoint y: 346, distance: 65.0
click at [894, 403] on div "€26,202.55 Insured Value" at bounding box center [863, 418] width 103 height 31
copy span "26,202.55"
click at [708, 274] on form "Named Assured Details Named Assured Name Mariager Salt Specialties A/S Address …" at bounding box center [509, 252] width 522 height 400
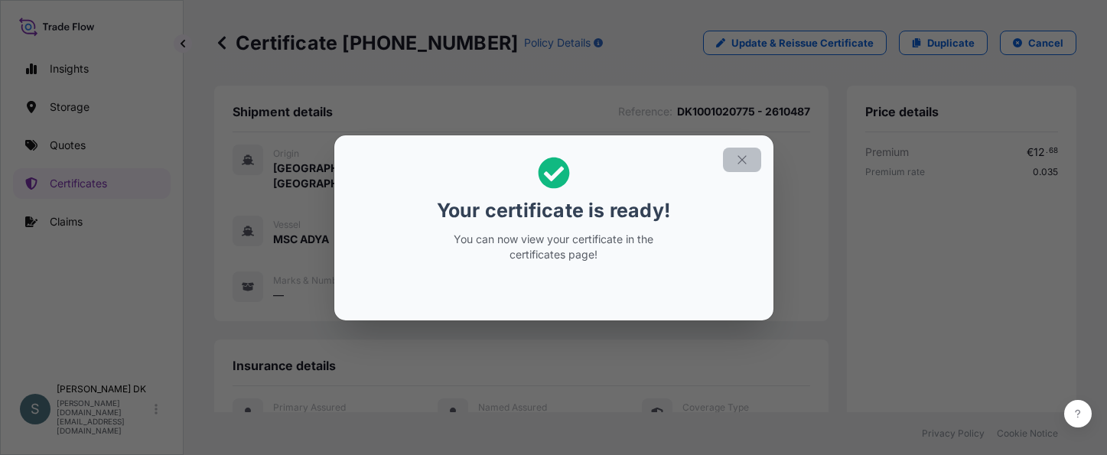
click at [745, 155] on icon "button" at bounding box center [742, 160] width 14 height 14
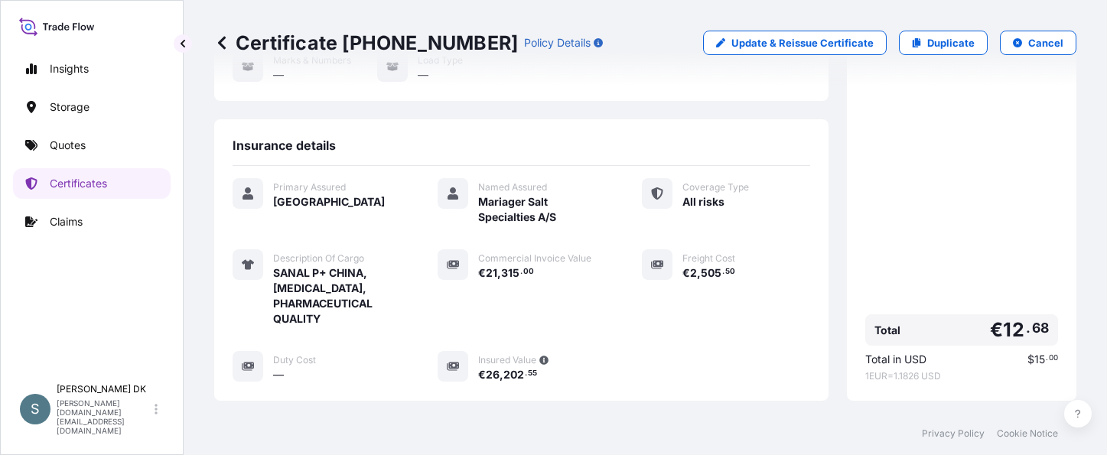
scroll to position [450, 0]
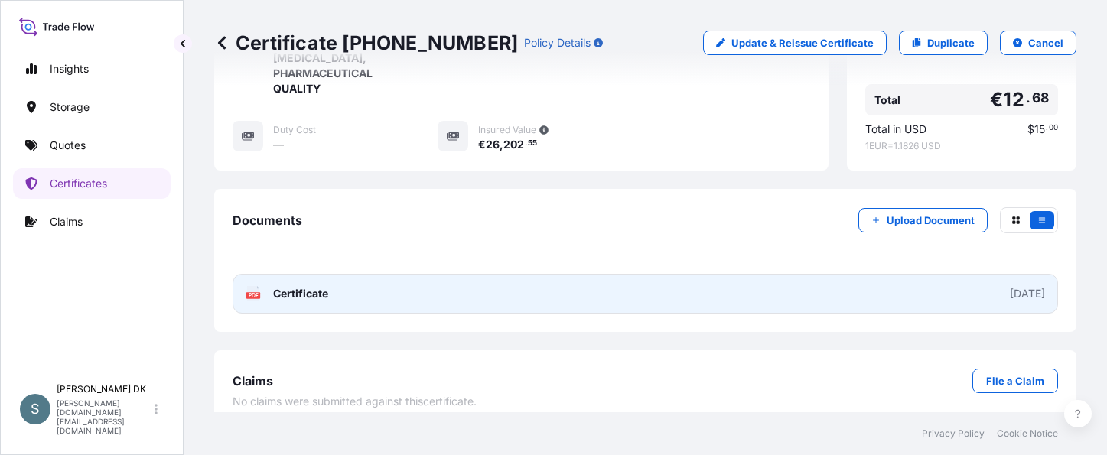
click at [257, 293] on text "PDF" at bounding box center [254, 295] width 10 height 5
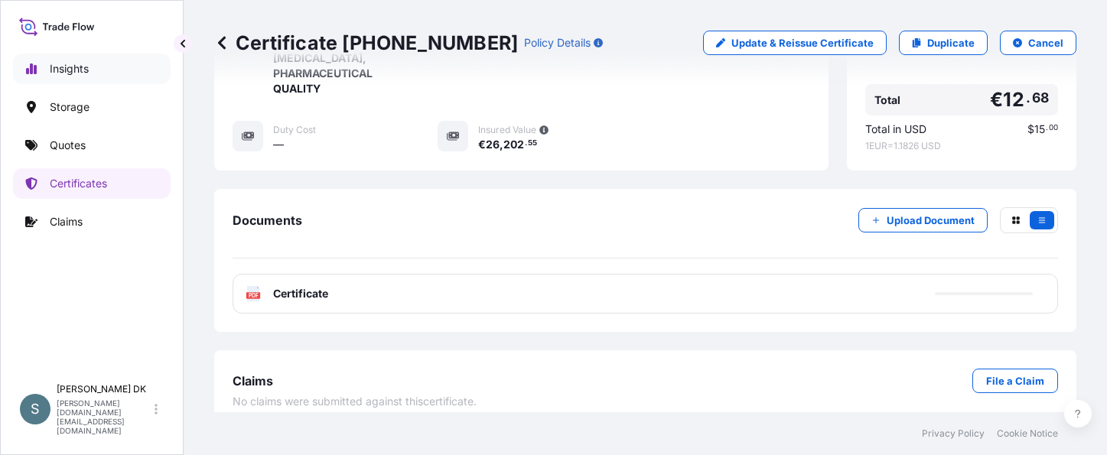
click at [70, 69] on p "Insights" at bounding box center [69, 68] width 39 height 15
select select "2025"
